Goal: Task Accomplishment & Management: Use online tool/utility

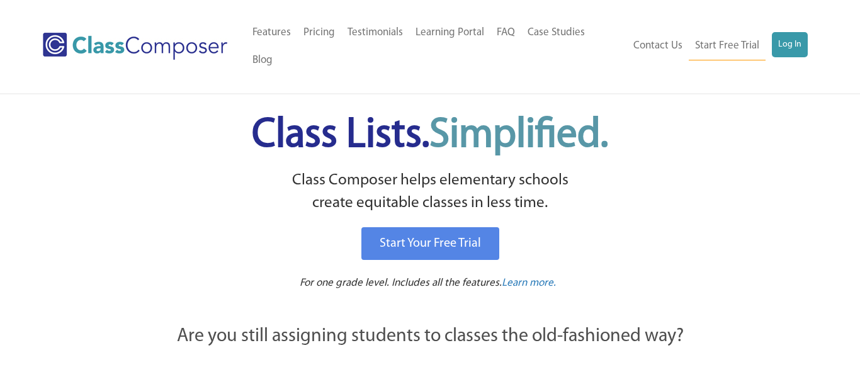
click at [799, 46] on ul "Contact Us Start Free Trial Log In" at bounding box center [717, 46] width 181 height 28
click at [795, 40] on link "Log In" at bounding box center [790, 44] width 36 height 25
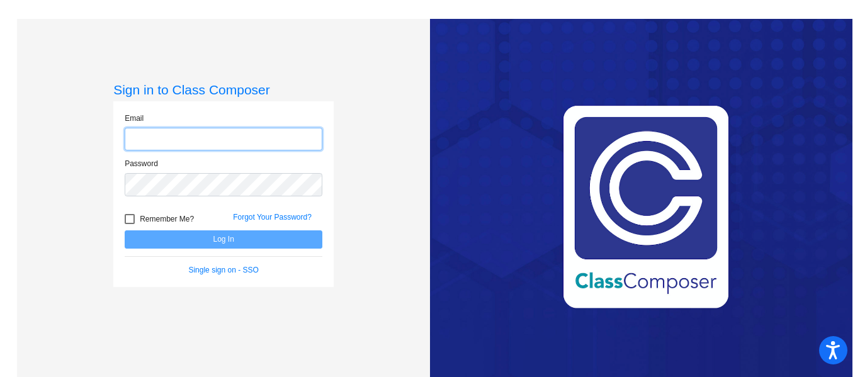
type input "sdelein@sd27j.net"
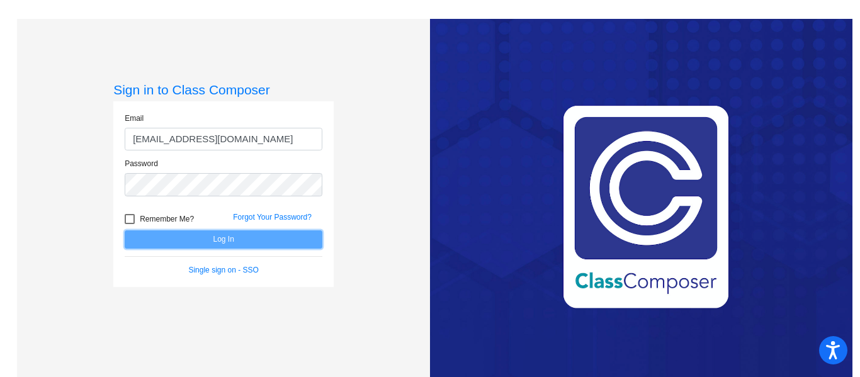
click at [265, 245] on button "Log In" at bounding box center [224, 240] width 198 height 18
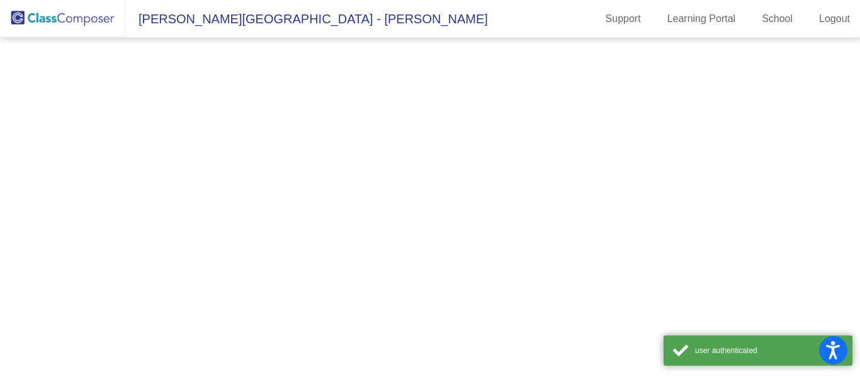
click at [265, 245] on mat-sidenav-content at bounding box center [430, 208] width 860 height 340
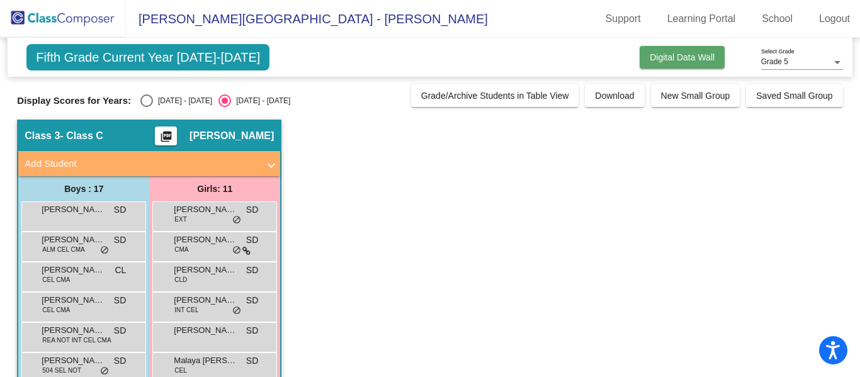
click at [702, 67] on button "Digital Data Wall" at bounding box center [682, 57] width 85 height 23
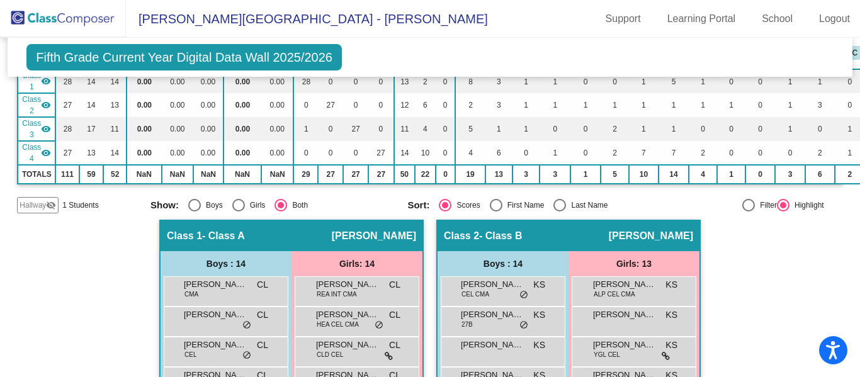
scroll to position [135, 0]
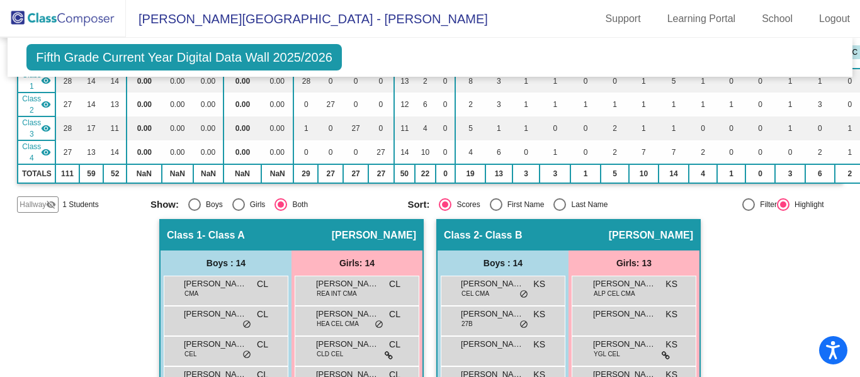
click at [543, 238] on div "Class 2 - Class B picture_as_pdf Kim Szymanski" at bounding box center [569, 235] width 262 height 30
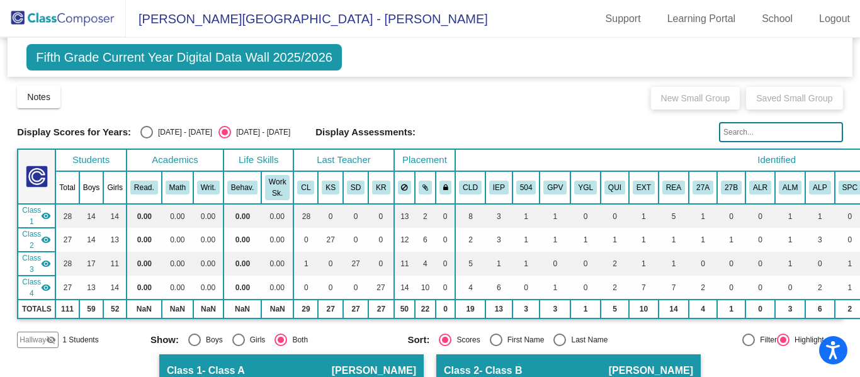
click at [140, 134] on div "Select an option" at bounding box center [146, 132] width 13 height 13
click at [146, 139] on input "2024 - 2025" at bounding box center [146, 139] width 1 height 1
radio input "true"
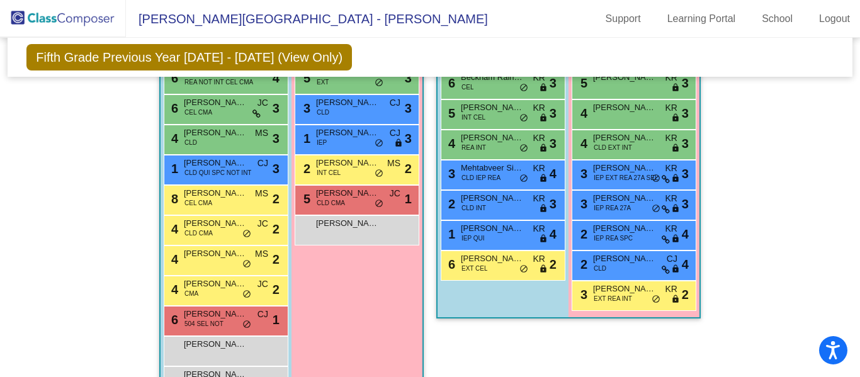
scroll to position [1061, 0]
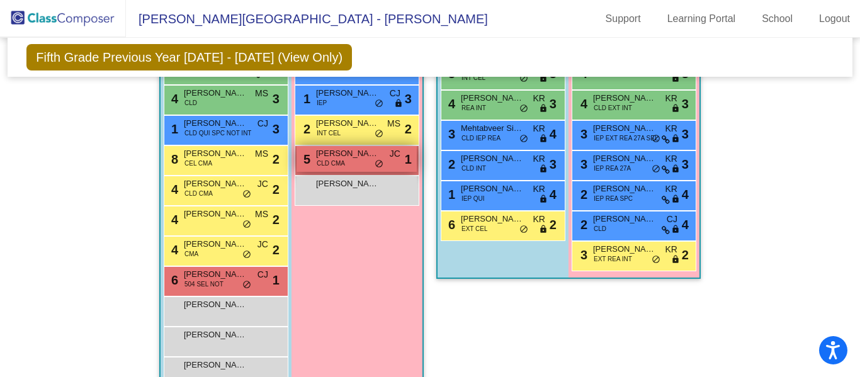
click at [334, 160] on span "CLD CMA" at bounding box center [331, 163] width 28 height 9
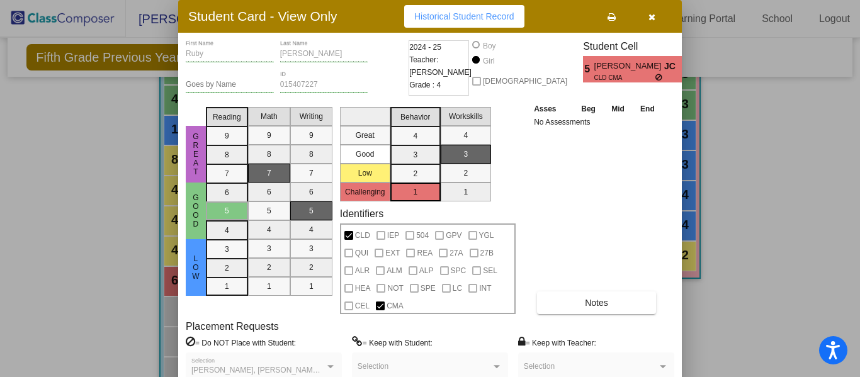
click at [653, 16] on icon "button" at bounding box center [652, 17] width 7 height 9
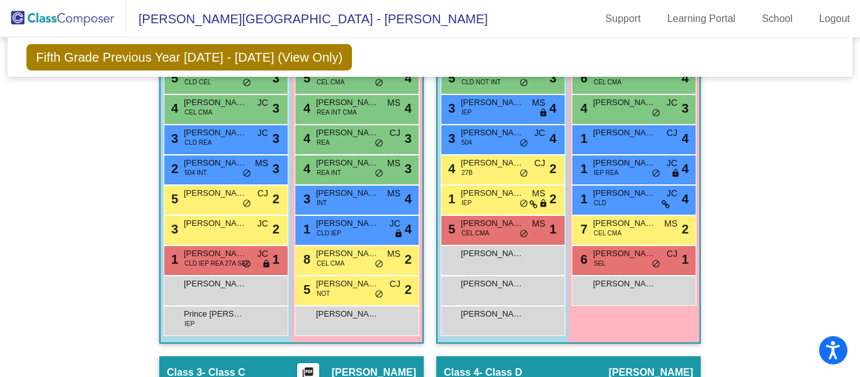
scroll to position [497, 0]
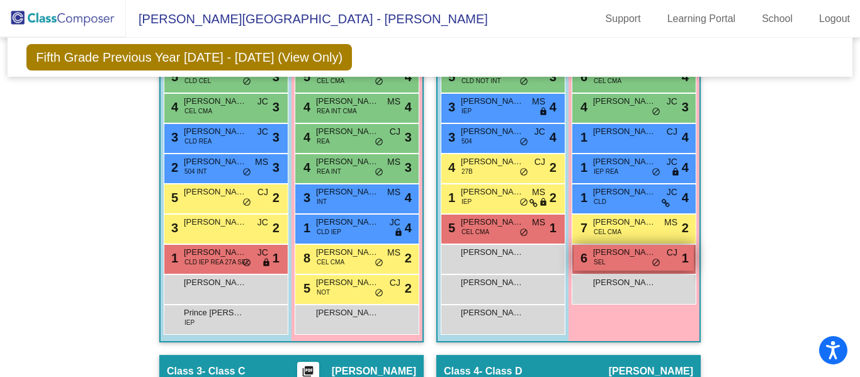
click at [603, 266] on div "6 Mila Valdez SEL CJ lock do_not_disturb_alt 1" at bounding box center [634, 258] width 120 height 26
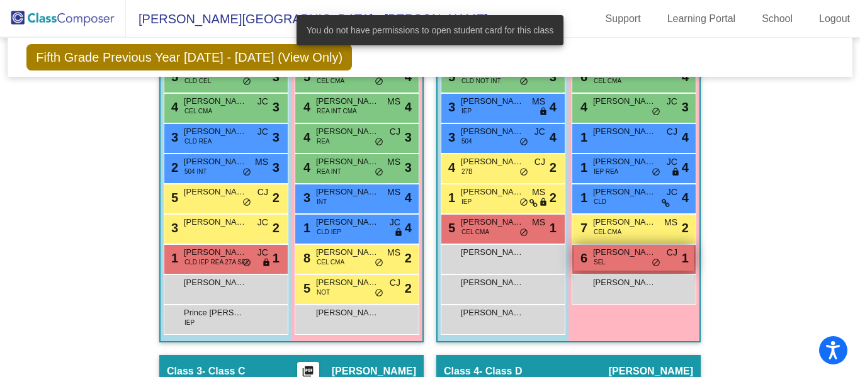
click at [608, 261] on div "6 Mila Valdez SEL CJ lock do_not_disturb_alt 1" at bounding box center [634, 258] width 120 height 26
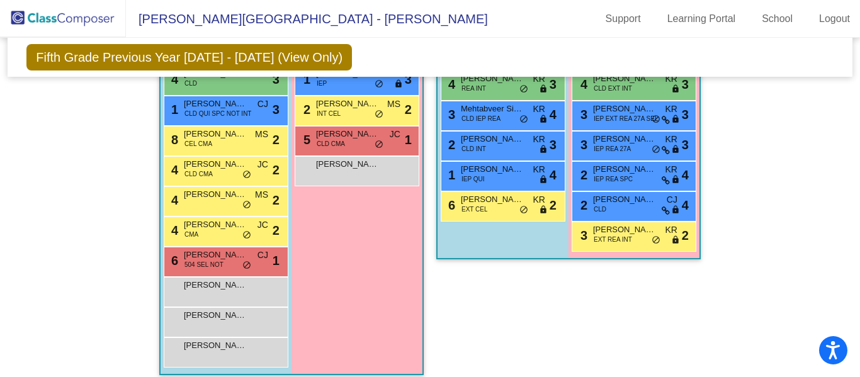
scroll to position [1097, 0]
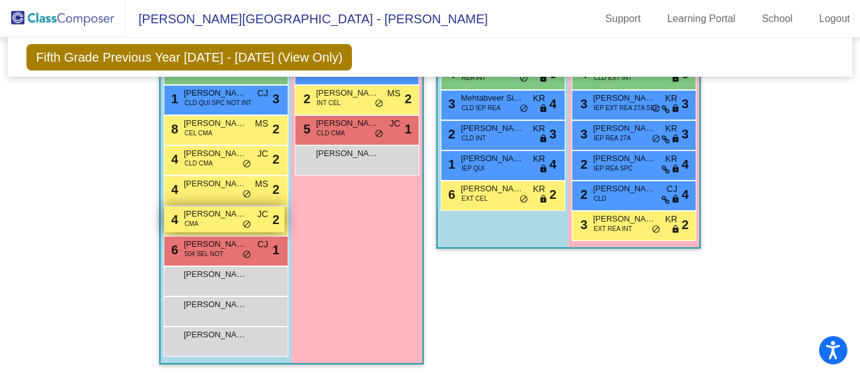
click at [192, 219] on span "CMA" at bounding box center [192, 223] width 14 height 9
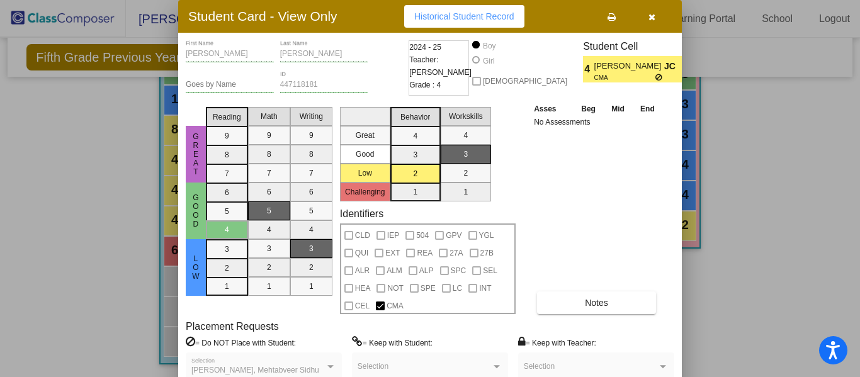
click at [653, 20] on icon "button" at bounding box center [652, 17] width 7 height 9
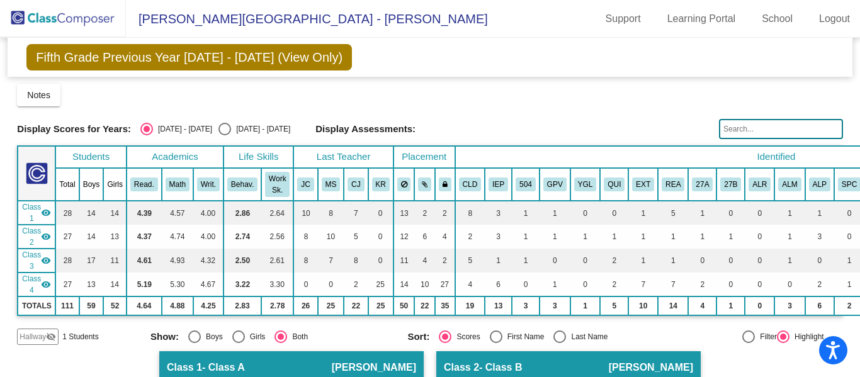
scroll to position [2, 0]
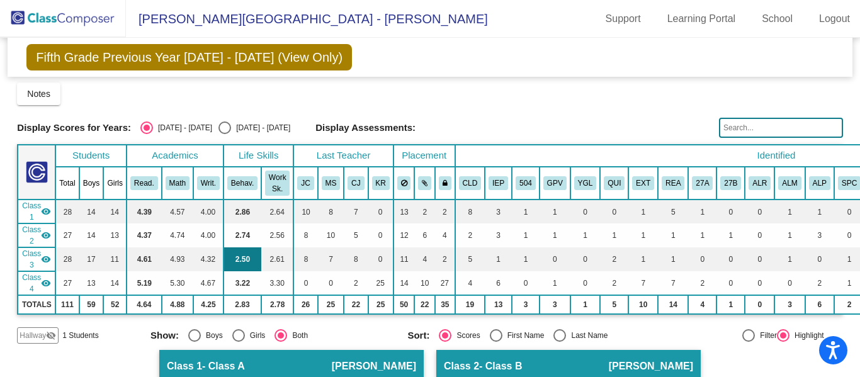
click at [237, 264] on td "2.50" at bounding box center [243, 260] width 38 height 24
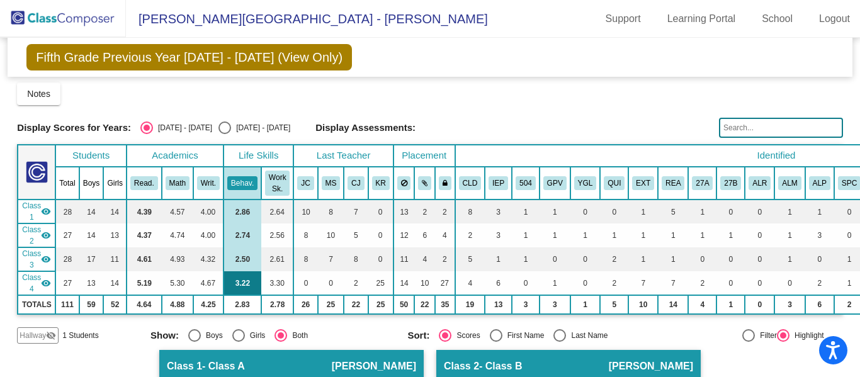
click at [239, 283] on td "3.22" at bounding box center [243, 283] width 38 height 24
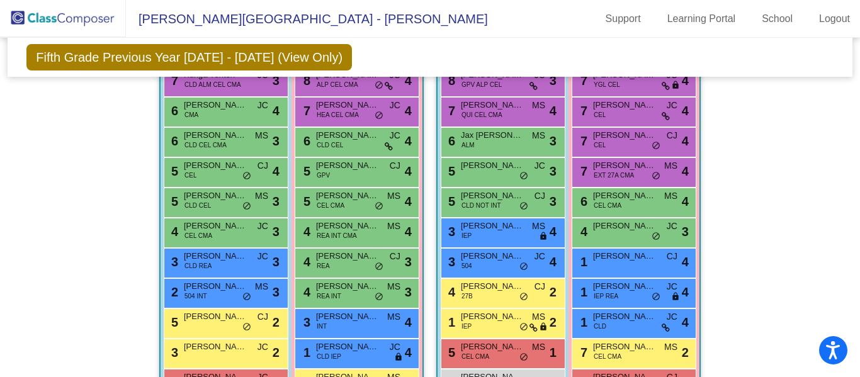
scroll to position [0, 0]
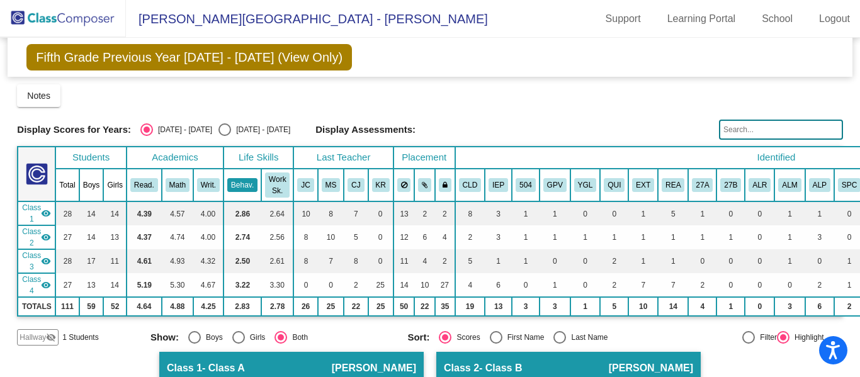
click at [242, 190] on button "Behav." at bounding box center [242, 185] width 30 height 14
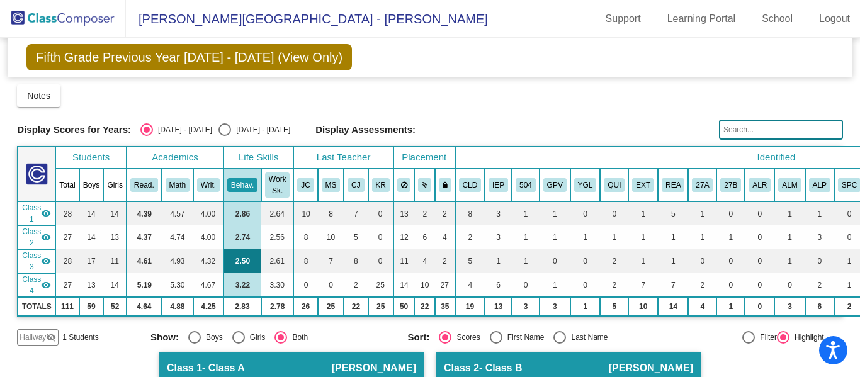
click at [239, 264] on td "2.50" at bounding box center [243, 261] width 38 height 24
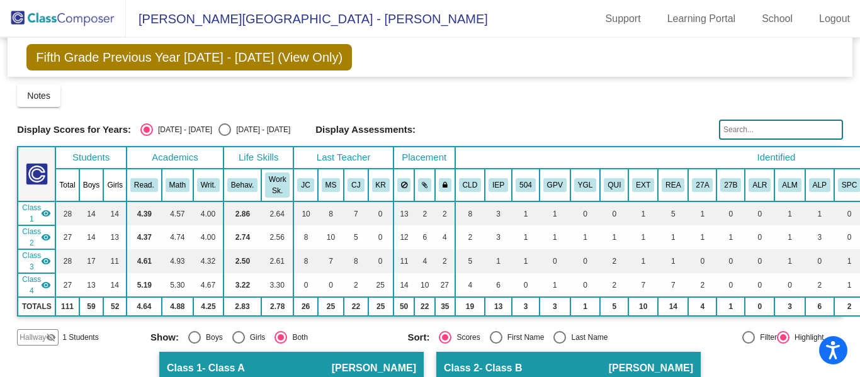
click at [46, 260] on mat-icon "visibility" at bounding box center [46, 261] width 10 height 10
click at [46, 260] on mat-icon "visibility_off" at bounding box center [46, 261] width 10 height 10
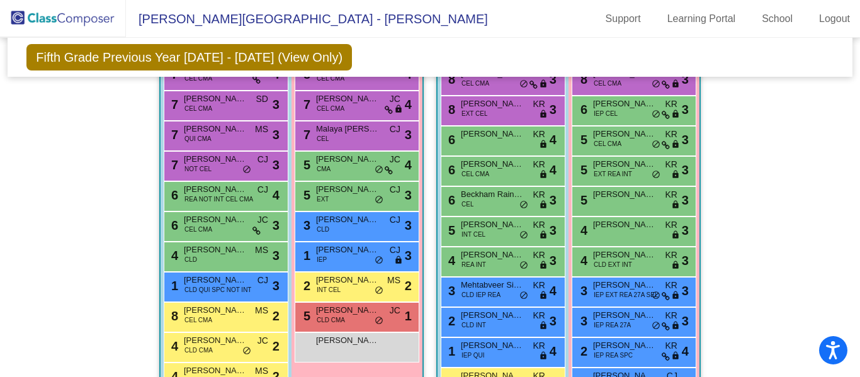
scroll to position [900, 0]
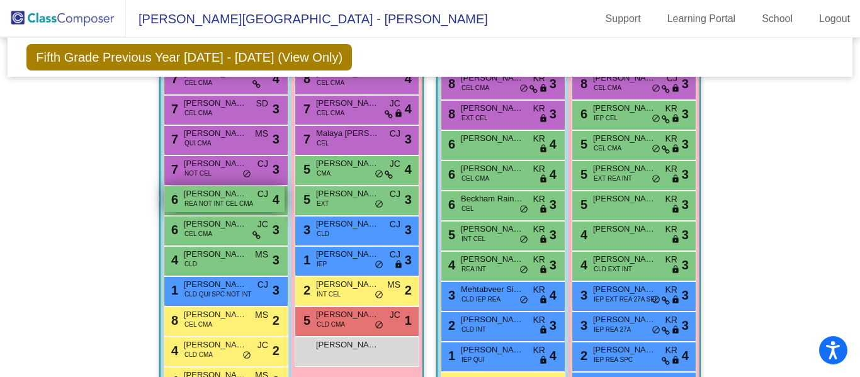
click at [209, 198] on span "Cormac Ballou" at bounding box center [215, 194] width 63 height 13
